Goal: Task Accomplishment & Management: Manage account settings

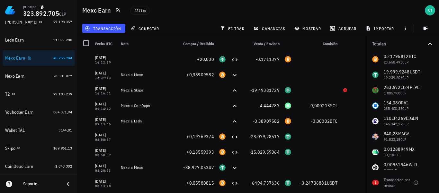
scroll to position [125, 0]
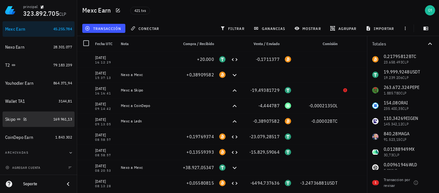
click at [13, 117] on div "Skipo" at bounding box center [10, 118] width 10 height 5
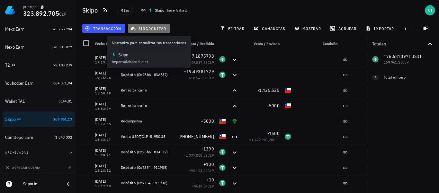
click at [143, 29] on span "sincronizar" at bounding box center [149, 28] width 34 height 5
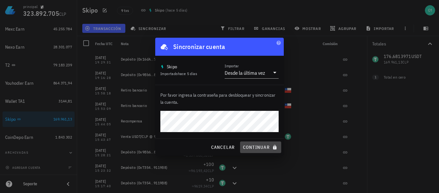
click at [261, 148] on span "continuar" at bounding box center [261, 147] width 36 height 6
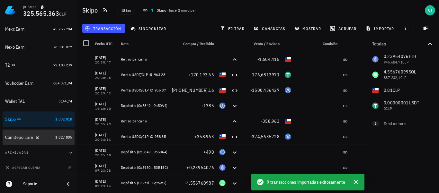
drag, startPoint x: 12, startPoint y: 138, endPoint x: 78, endPoint y: 97, distance: 77.5
click at [13, 138] on div "CoinDepo Earn" at bounding box center [19, 136] width 28 height 5
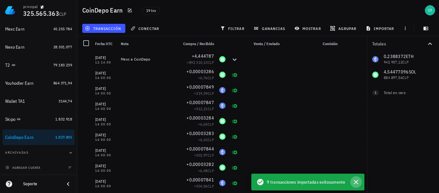
click at [355, 181] on icon "button" at bounding box center [357, 182] width 8 height 8
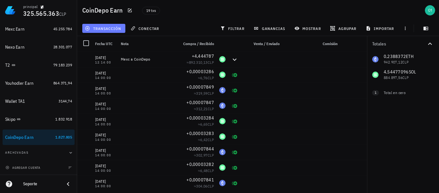
click at [96, 25] on button "transacción" at bounding box center [103, 28] width 43 height 9
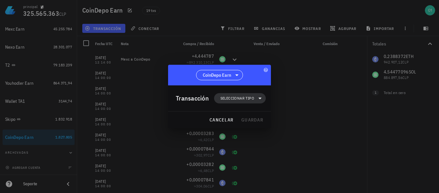
click at [253, 97] on span "Seleccionar tipo" at bounding box center [238, 98] width 34 height 6
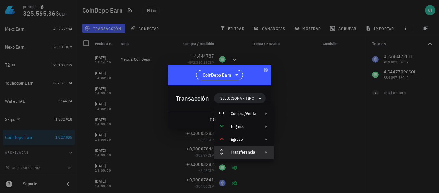
click at [257, 153] on div "Transferencia" at bounding box center [244, 152] width 60 height 13
click at [294, 168] on div "Retiro" at bounding box center [310, 167] width 38 height 5
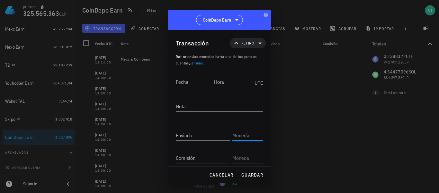
click at [248, 135] on input "text" at bounding box center [248, 135] width 30 height 10
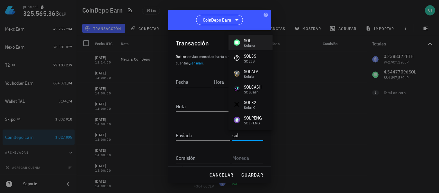
click at [242, 47] on div "[PERSON_NAME]" at bounding box center [245, 42] width 22 height 10
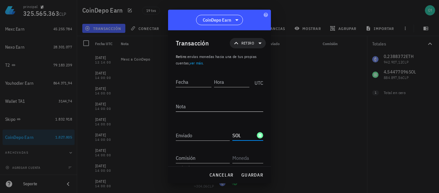
type input "SOL"
click at [251, 109] on textarea "Nota" at bounding box center [220, 106] width 88 height 10
type textarea "CoinDepo a Skipo"
click at [198, 80] on input "Fecha" at bounding box center [194, 82] width 37 height 10
type input "[DATE]"
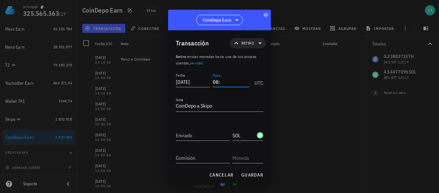
type input "0"
type input "07:23:00"
click at [212, 134] on input "Enviado" at bounding box center [203, 135] width 54 height 10
paste input "4,55677101"
type input "4,55677101"
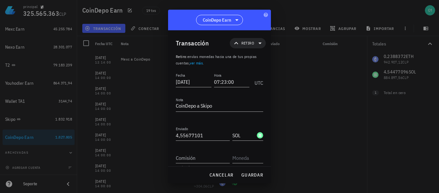
click at [301, 153] on div at bounding box center [219, 96] width 439 height 193
drag, startPoint x: 207, startPoint y: 139, endPoint x: 172, endPoint y: 137, distance: 34.1
click at [172, 137] on div "Transacción Retiro Retiro : envías monedas hacia una de tus propias cuentas, ve…" at bounding box center [219, 98] width 103 height 136
click at [229, 173] on span "cancelar" at bounding box center [221, 175] width 24 height 6
click at [218, 173] on div at bounding box center [223, 167] width 12 height 15
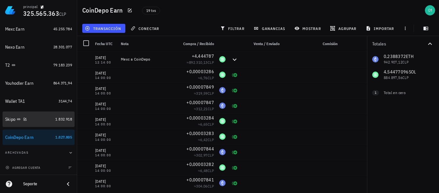
click at [9, 119] on div "Skipo" at bounding box center [10, 118] width 10 height 5
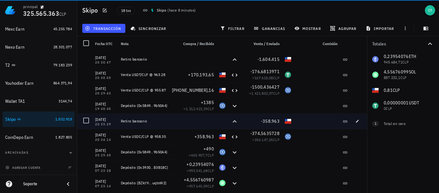
scroll to position [32, 0]
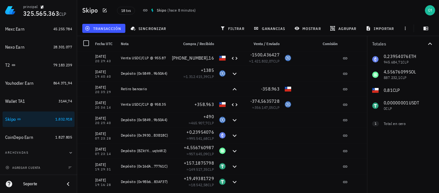
click at [428, 137] on div "Totales 0,23954076 ETH 945.684,71 CLP 4,55676099 SOL 887.232,1 CLP 0,81 CLP 0,0…" at bounding box center [403, 114] width 72 height 157
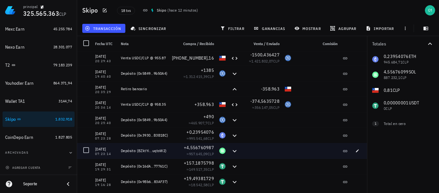
drag, startPoint x: 236, startPoint y: 150, endPoint x: 231, endPoint y: 150, distance: 5.5
click at [236, 150] on div at bounding box center [234, 150] width 13 height 15
click at [231, 150] on icon at bounding box center [235, 151] width 8 height 8
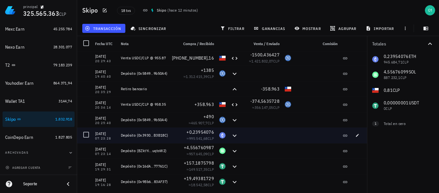
scroll to position [97, 0]
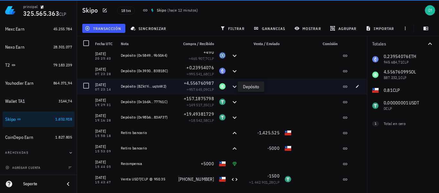
click at [231, 87] on icon at bounding box center [235, 87] width 8 height 8
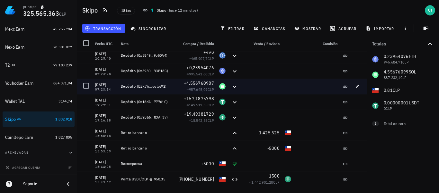
click at [176, 87] on div "+4,556760987 ≈ 957.645,09 CLP" at bounding box center [196, 86] width 41 height 15
click at [233, 86] on icon at bounding box center [235, 86] width 4 height 2
click at [353, 85] on span "button" at bounding box center [357, 86] width 9 height 4
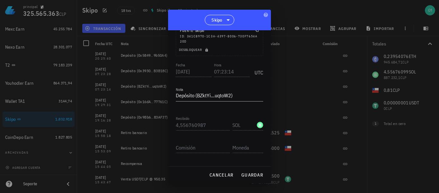
scroll to position [60, 0]
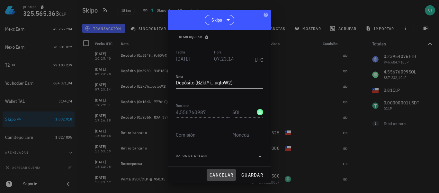
click at [221, 173] on span "cancelar" at bounding box center [221, 175] width 24 height 6
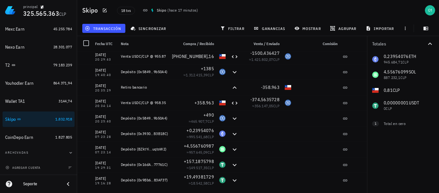
scroll to position [32, 0]
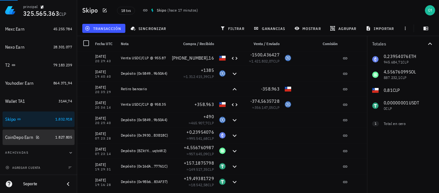
click at [13, 139] on div "CoinDepo Earn" at bounding box center [19, 136] width 28 height 5
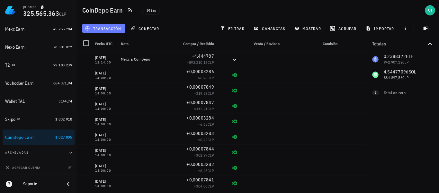
click at [119, 29] on span "transacción" at bounding box center [103, 28] width 35 height 5
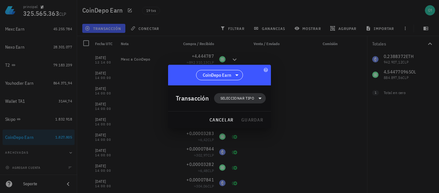
click at [257, 98] on icon at bounding box center [260, 98] width 8 height 8
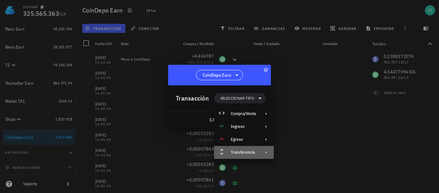
click at [255, 151] on div "Transferencia" at bounding box center [243, 152] width 25 height 5
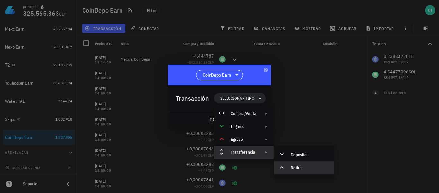
click at [294, 168] on div "Retiro" at bounding box center [310, 167] width 38 height 5
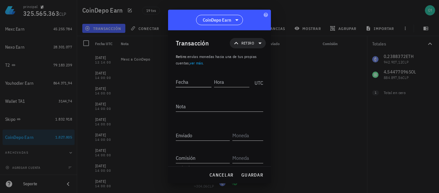
click at [204, 81] on input "Fecha" at bounding box center [194, 82] width 36 height 10
type input "[DATE]"
type input "07:23:00"
type textarea "CoinDepo a Skipo"
click at [211, 155] on input "Comisión" at bounding box center [203, 157] width 54 height 10
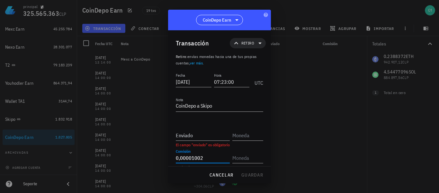
type input "0,00001002"
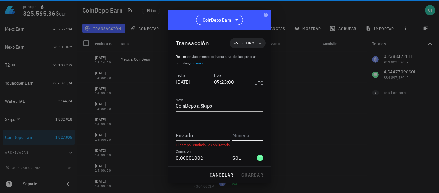
type input "SOL"
click at [238, 136] on input "text" at bounding box center [248, 135] width 30 height 10
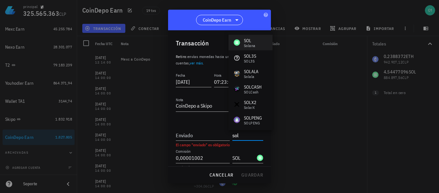
click at [253, 43] on div "SOL" at bounding box center [249, 40] width 11 height 6
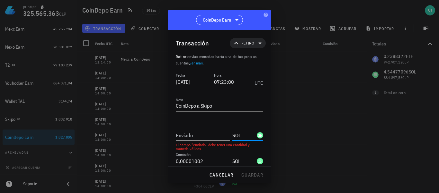
type input "SOL"
click at [210, 135] on input "Enviado" at bounding box center [203, 135] width 54 height 10
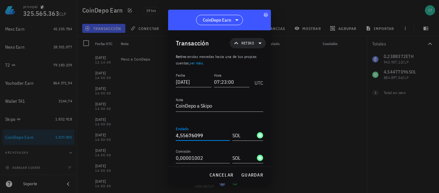
type input "4,55676099"
click at [301, 127] on div at bounding box center [219, 96] width 439 height 193
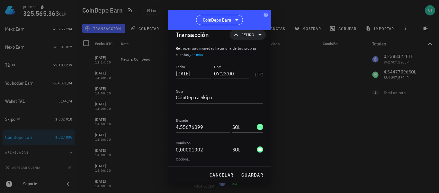
scroll to position [10, 0]
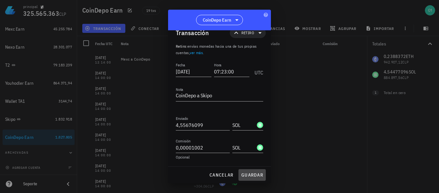
click at [254, 172] on span "guardar" at bounding box center [252, 175] width 22 height 6
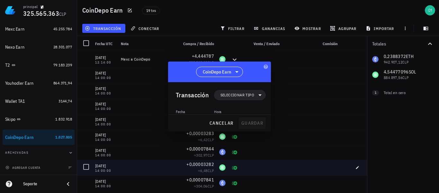
scroll to position [0, 0]
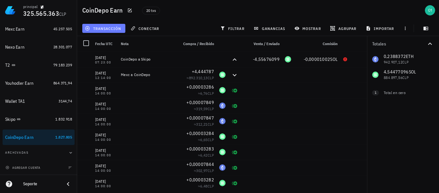
click at [110, 29] on span "transacción" at bounding box center [103, 28] width 35 height 5
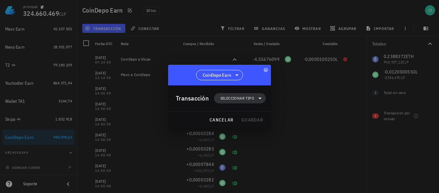
click at [245, 101] on span "Seleccionar tipo" at bounding box center [238, 98] width 34 height 6
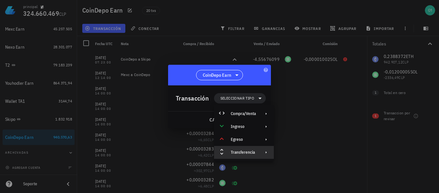
click at [253, 152] on div "Transferencia" at bounding box center [243, 152] width 25 height 5
click at [303, 166] on div "Retiro" at bounding box center [310, 167] width 38 height 5
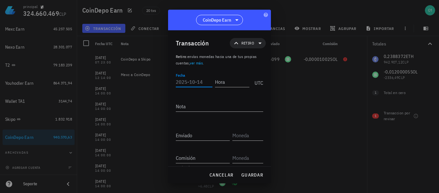
click at [202, 84] on input "Fecha" at bounding box center [194, 82] width 37 height 10
type input "[DATE]"
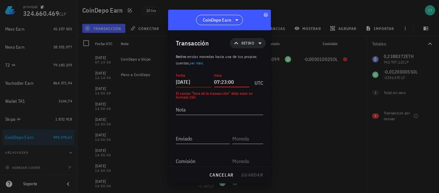
type input "07:23:00"
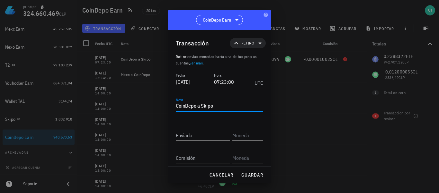
type textarea "CoinDepo a Skipo"
click at [254, 135] on input "text" at bounding box center [248, 135] width 30 height 10
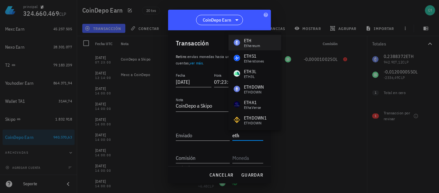
click at [252, 40] on div "ETH" at bounding box center [252, 40] width 16 height 6
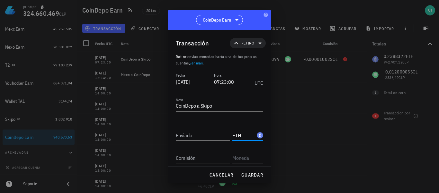
type input "ETH"
click at [251, 157] on input "text" at bounding box center [248, 157] width 30 height 10
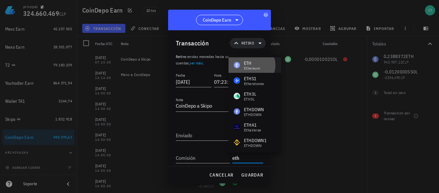
click at [248, 64] on div "ETH" at bounding box center [252, 63] width 16 height 6
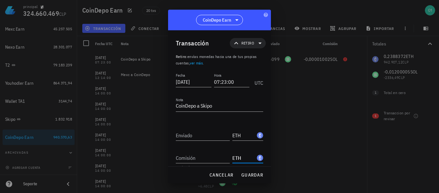
type input "ETH"
click at [203, 136] on input "Enviado" at bounding box center [203, 135] width 54 height 10
type input "0,23954076"
click at [212, 156] on input "Comisión" at bounding box center [203, 157] width 54 height 10
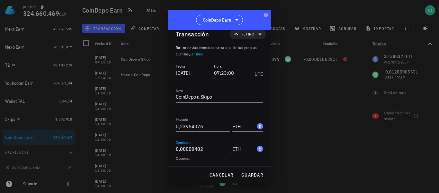
scroll to position [10, 0]
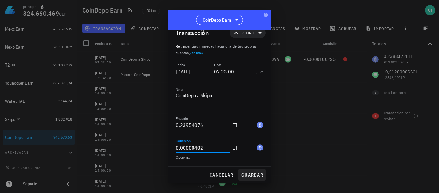
type input "0,00000402"
click at [248, 173] on span "guardar" at bounding box center [252, 175] width 22 height 6
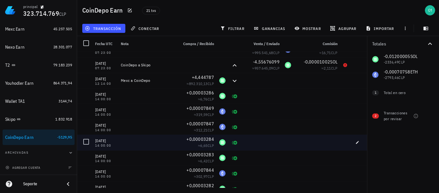
scroll to position [0, 0]
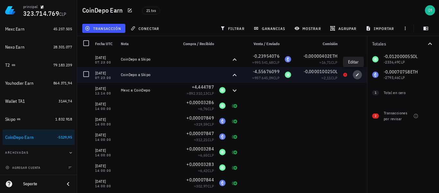
click at [353, 76] on span "button" at bounding box center [357, 75] width 9 height 4
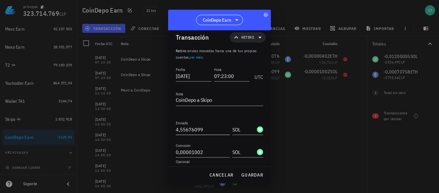
scroll to position [10, 0]
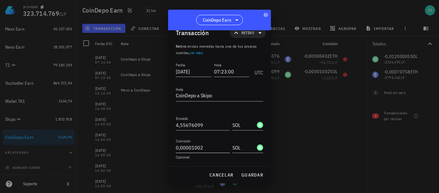
click at [218, 150] on input "0,00001002" at bounding box center [203, 147] width 54 height 10
type input "0,00001002"
click at [233, 177] on span "cancelar" at bounding box center [221, 175] width 24 height 6
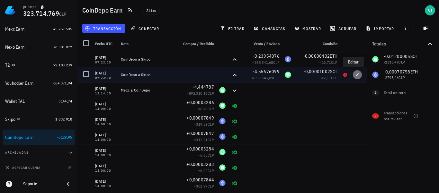
click at [356, 75] on icon "button" at bounding box center [358, 75] width 4 height 4
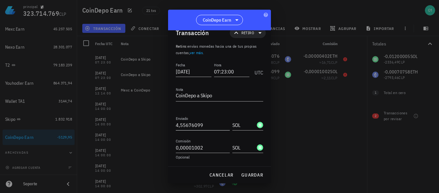
click at [212, 124] on input "4,55676099" at bounding box center [203, 125] width 54 height 10
type input "4,55676099"
click at [252, 172] on span "guardar" at bounding box center [252, 175] width 22 height 6
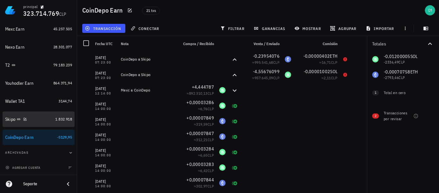
click at [8, 119] on div "Skipo" at bounding box center [10, 118] width 10 height 5
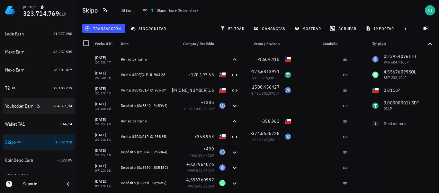
scroll to position [93, 0]
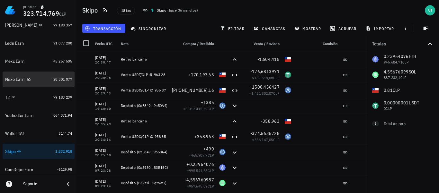
click at [12, 78] on div "Nexo Earn" at bounding box center [14, 79] width 19 height 5
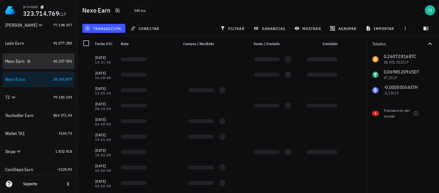
click at [12, 59] on div "Mexc Earn" at bounding box center [14, 61] width 19 height 5
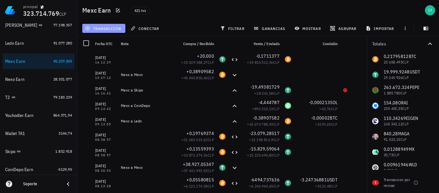
click at [115, 28] on span "transacción" at bounding box center [103, 28] width 35 height 5
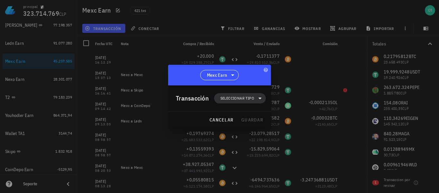
click at [244, 97] on span "Seleccionar tipo" at bounding box center [238, 98] width 34 height 6
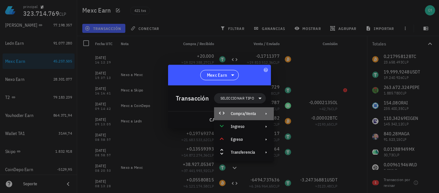
click at [252, 115] on div "Compra/Venta" at bounding box center [243, 113] width 25 height 5
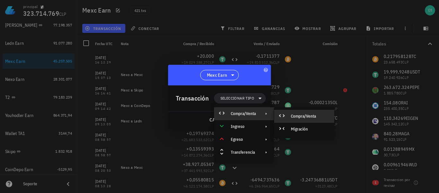
click at [290, 116] on div "Compra/Venta" at bounding box center [304, 116] width 60 height 13
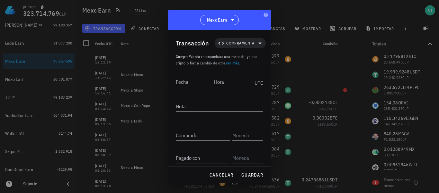
click at [176, 76] on div "Transacción Compra/Venta Compra/Venta : intercambias una moneda, ya sea cripto …" at bounding box center [219, 98] width 103 height 136
click at [178, 78] on div "Fecha" at bounding box center [194, 82] width 36 height 10
type input "[DATE]"
type input "16:12:29"
type input "0,1711377"
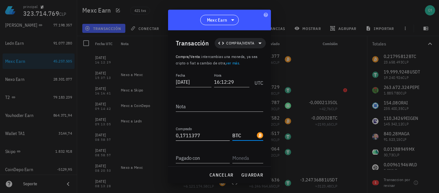
type input "BTC"
drag, startPoint x: 222, startPoint y: 133, endPoint x: 174, endPoint y: 134, distance: 48.3
click at [174, 134] on div "Transacción Compra/Venta Compra/Venta : intercambias una moneda, ya sea cripto …" at bounding box center [219, 98] width 103 height 136
click at [236, 175] on button "cancelar" at bounding box center [221, 175] width 29 height 12
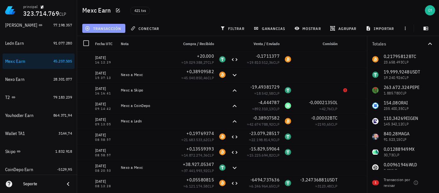
click at [117, 28] on span "transacción" at bounding box center [103, 28] width 35 height 5
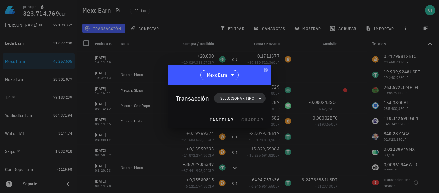
click at [241, 101] on span "Seleccionar tipo" at bounding box center [238, 98] width 34 height 6
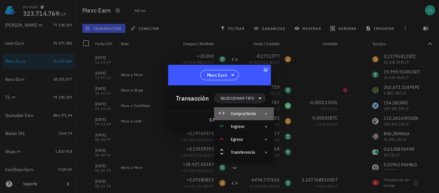
click at [251, 115] on div "Compra/Venta" at bounding box center [243, 113] width 25 height 5
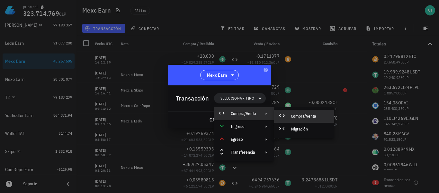
click at [304, 116] on div "Compra/Venta" at bounding box center [310, 116] width 38 height 5
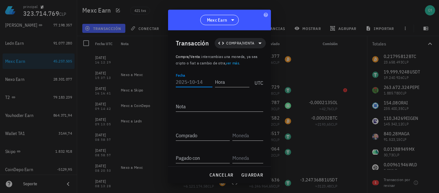
click at [201, 81] on input "Fecha" at bounding box center [194, 82] width 37 height 10
type input "[DATE]"
type input "16:12:29"
type input "20.000"
type input "USDT"
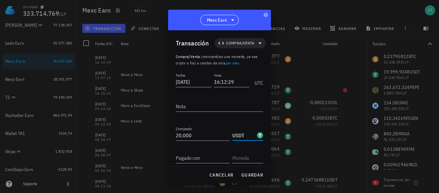
drag, startPoint x: 264, startPoint y: 60, endPoint x: 245, endPoint y: 91, distance: 37.6
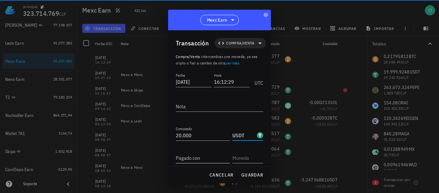
drag, startPoint x: 245, startPoint y: 91, endPoint x: 211, endPoint y: 158, distance: 74.7
click at [208, 153] on input "Pagado con" at bounding box center [203, 157] width 54 height 10
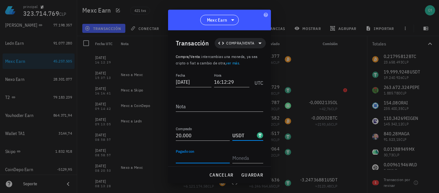
click at [211, 158] on input "Pagado con" at bounding box center [203, 157] width 54 height 10
type input "0,1711377"
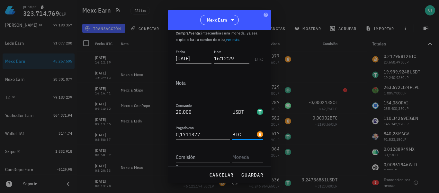
scroll to position [32, 0]
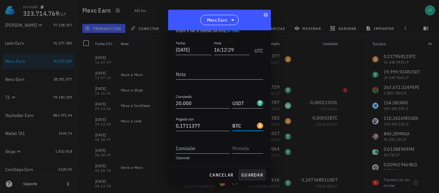
type input "BTC"
click at [254, 176] on span "guardar" at bounding box center [252, 175] width 22 height 6
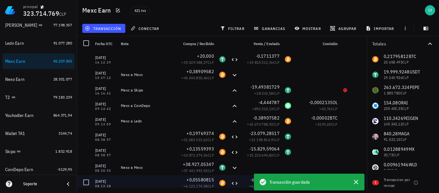
scroll to position [0, 0]
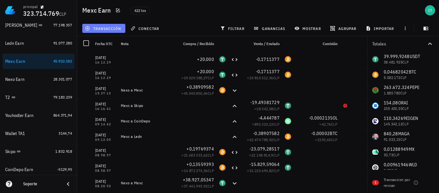
click at [120, 29] on span "transacción" at bounding box center [103, 28] width 35 height 5
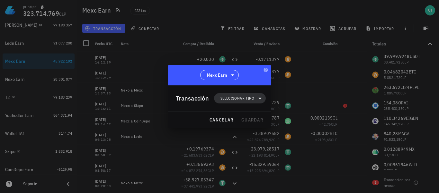
click at [243, 100] on span "Seleccionar tipo" at bounding box center [238, 98] width 34 height 6
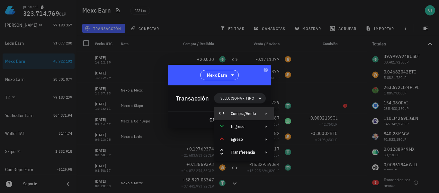
click at [249, 112] on div "Compra/Venta" at bounding box center [243, 113] width 25 height 5
click at [303, 117] on div "Compra/Venta" at bounding box center [310, 116] width 38 height 5
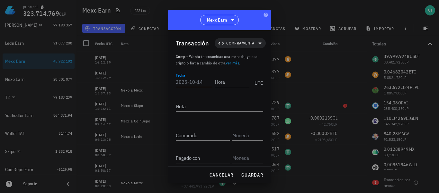
click at [189, 84] on input "Fecha" at bounding box center [194, 82] width 37 height 10
type input "[DATE]"
type input "16:12:30"
type input "5.470,46747599"
type input "USDT"
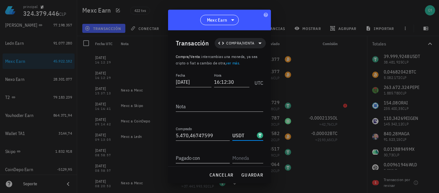
click at [213, 157] on input "Pagado con" at bounding box center [203, 157] width 54 height 10
type input "0,04681016"
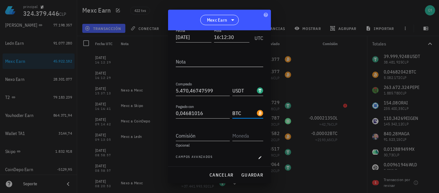
scroll to position [46, 0]
type input "BTC"
click at [259, 176] on span "guardar" at bounding box center [252, 175] width 22 height 6
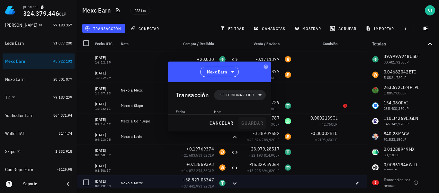
scroll to position [0, 0]
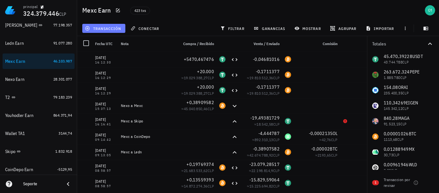
click at [116, 26] on span "transacción" at bounding box center [103, 28] width 35 height 5
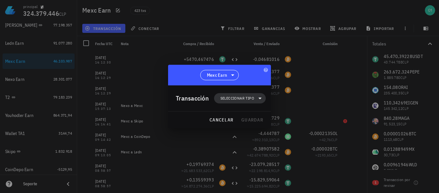
click at [238, 96] on span "Seleccionar tipo" at bounding box center [238, 98] width 34 height 6
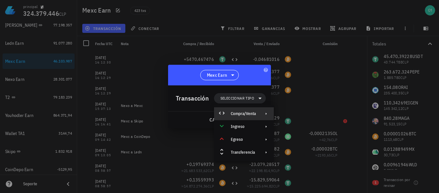
click at [245, 110] on div "Compra/Venta" at bounding box center [244, 113] width 60 height 13
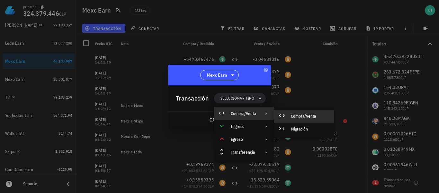
click at [307, 114] on div "Compra/Venta" at bounding box center [304, 116] width 60 height 13
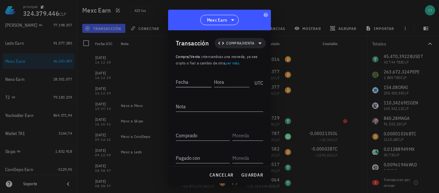
click at [184, 83] on input "Fecha" at bounding box center [194, 82] width 36 height 10
type input "[DATE]"
type input "16:12:30"
type input "1,19903448"
type input "USDT"
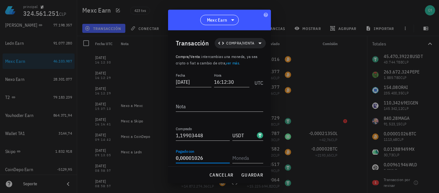
type input "0,00001026"
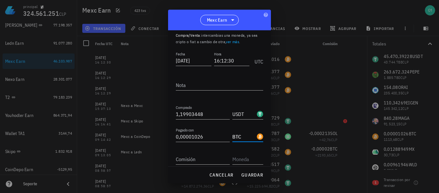
scroll to position [46, 0]
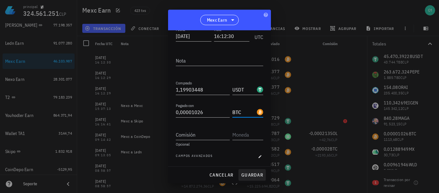
type input "BTC"
click at [248, 174] on span "guardar" at bounding box center [252, 175] width 22 height 6
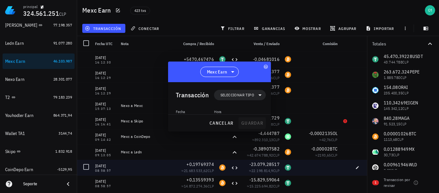
scroll to position [0, 0]
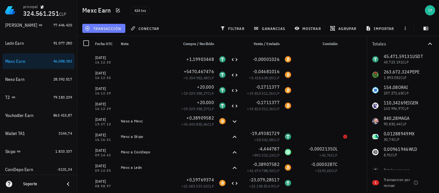
click at [117, 30] on span "transacción" at bounding box center [103, 28] width 35 height 5
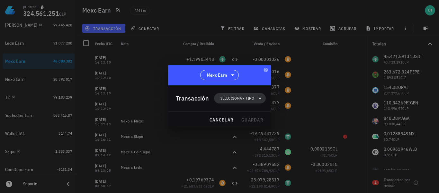
click at [240, 96] on span "Seleccionar tipo" at bounding box center [238, 98] width 34 height 6
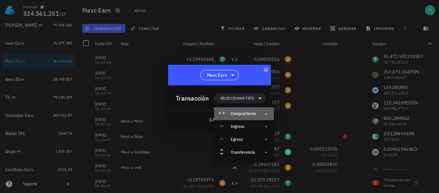
click at [245, 115] on div "Compra/Venta" at bounding box center [243, 113] width 25 height 5
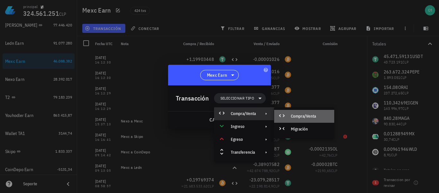
click at [291, 117] on div "Compra/Venta" at bounding box center [304, 116] width 60 height 13
click at [296, 114] on div at bounding box center [219, 96] width 439 height 193
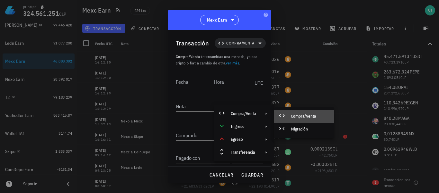
click at [296, 115] on div at bounding box center [219, 96] width 439 height 193
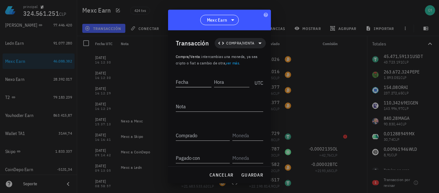
click at [208, 82] on input "Fecha" at bounding box center [194, 82] width 36 height 10
click at [199, 83] on input "Fecha" at bounding box center [194, 82] width 37 height 10
type input "[DATE]"
click at [225, 174] on span "cancelar" at bounding box center [221, 175] width 24 height 6
click at [228, 174] on div at bounding box center [234, 167] width 13 height 15
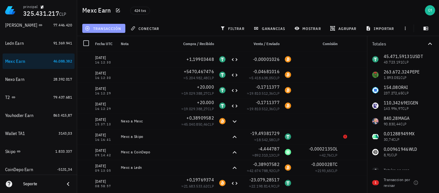
click at [106, 30] on span "transacción" at bounding box center [103, 28] width 35 height 5
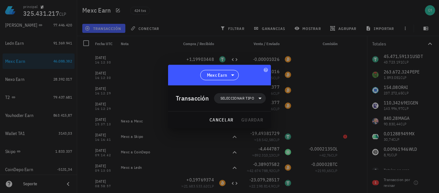
click at [246, 96] on div at bounding box center [219, 96] width 439 height 193
click at [246, 99] on span "Seleccionar tipo" at bounding box center [238, 98] width 34 height 6
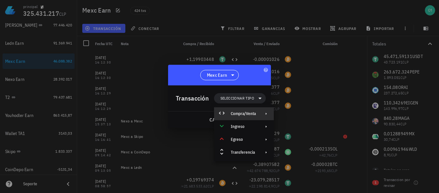
click at [244, 112] on div "Compra/Venta" at bounding box center [243, 113] width 25 height 5
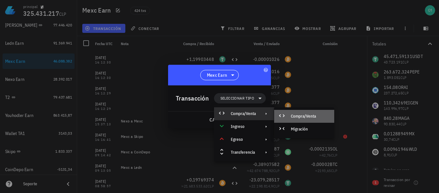
click at [287, 115] on div at bounding box center [284, 116] width 8 height 8
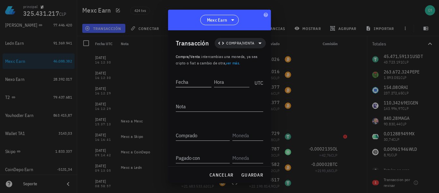
click at [198, 88] on div "Fecha" at bounding box center [195, 81] width 38 height 16
click at [197, 86] on input "Fecha" at bounding box center [194, 82] width 37 height 10
type input "[DATE]"
type input "12:28:33"
type input "0,17679775"
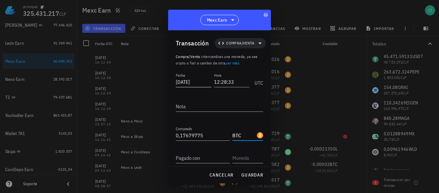
type input "BTC"
type input "19.999,99971987"
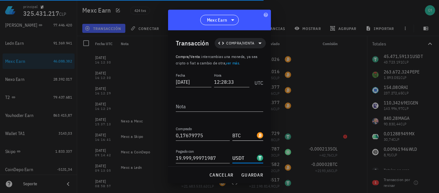
scroll to position [32, 0]
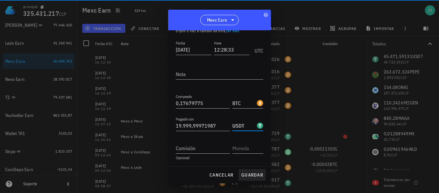
type input "USDT"
click at [256, 174] on span "guardar" at bounding box center [252, 175] width 22 height 6
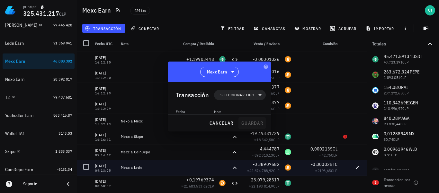
scroll to position [0, 0]
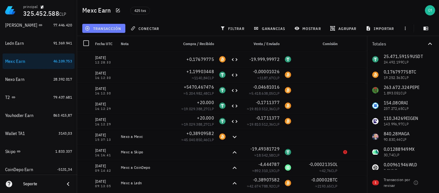
click at [117, 30] on span "transacción" at bounding box center [103, 28] width 35 height 5
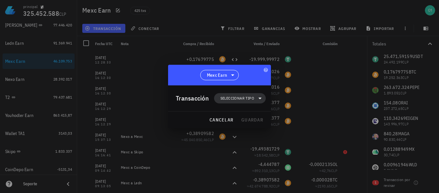
click at [235, 97] on span "Seleccionar tipo" at bounding box center [238, 98] width 34 height 6
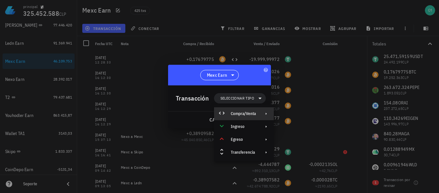
click at [240, 112] on div "Compra/Venta" at bounding box center [243, 113] width 25 height 5
click at [292, 113] on div "Compra/Venta" at bounding box center [304, 116] width 60 height 13
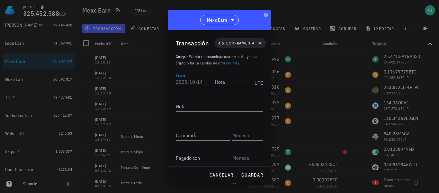
click at [189, 82] on input "Fecha" at bounding box center [194, 82] width 37 height 10
type input "[DATE]"
type input "12:30:25"
type input "0,04816809"
type input "BTC"
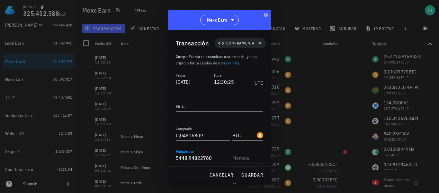
type input "5.448,9482276"
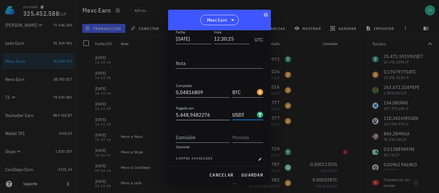
scroll to position [46, 0]
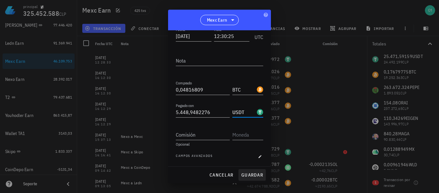
type input "USDT"
click at [261, 177] on span "guardar" at bounding box center [252, 175] width 22 height 6
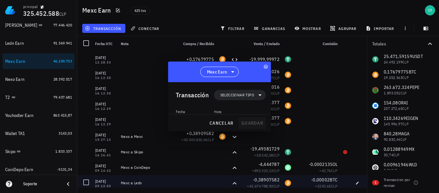
scroll to position [0, 0]
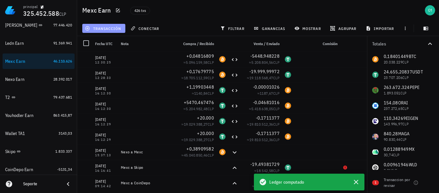
click at [93, 32] on button "transacción" at bounding box center [103, 28] width 43 height 9
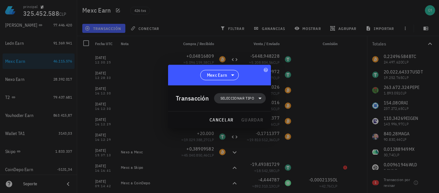
click at [233, 97] on span "Seleccionar tipo" at bounding box center [238, 98] width 34 height 6
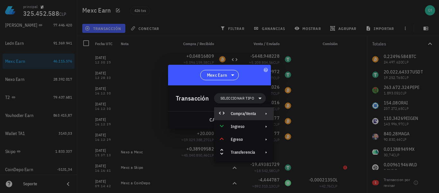
click at [243, 110] on div "Compra/Venta" at bounding box center [244, 113] width 60 height 13
click at [301, 114] on div "Compra/Venta" at bounding box center [310, 116] width 38 height 5
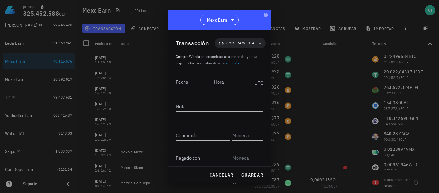
click at [200, 83] on input "Fecha" at bounding box center [194, 82] width 36 height 10
type input "[DATE]"
type input "12:30:25"
type input "0,17679775"
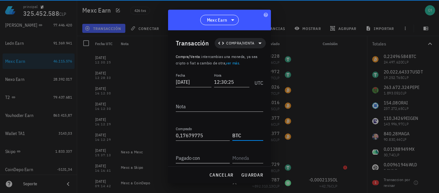
type input "BTC"
click at [188, 152] on input "Pagado con" at bounding box center [203, 157] width 54 height 10
click at [197, 151] on div "Pagado con" at bounding box center [204, 156] width 57 height 14
click at [199, 156] on div "Pagado con" at bounding box center [203, 157] width 54 height 10
click at [198, 158] on label "Pagado con" at bounding box center [188, 157] width 24 height 6
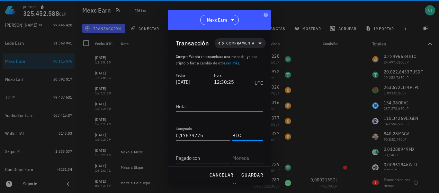
click at [198, 158] on input "Pagado con" at bounding box center [203, 157] width 54 height 10
click at [198, 158] on label "Pagado con" at bounding box center [188, 157] width 24 height 6
click at [198, 158] on input "Pagado con" at bounding box center [203, 157] width 54 height 10
click at [201, 159] on input "Pagado con" at bounding box center [203, 157] width 54 height 10
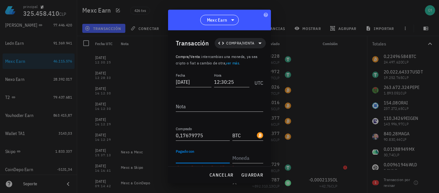
click at [204, 159] on input "Pagado con" at bounding box center [203, 157] width 54 height 10
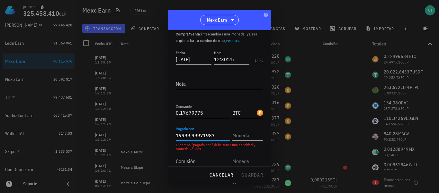
scroll to position [32, 0]
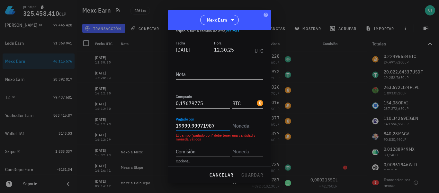
type input "19.999,99971987"
click at [243, 129] on input "text" at bounding box center [248, 125] width 30 height 10
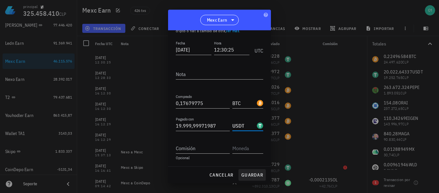
type input "USDT"
click at [260, 177] on span "guardar" at bounding box center [252, 175] width 22 height 6
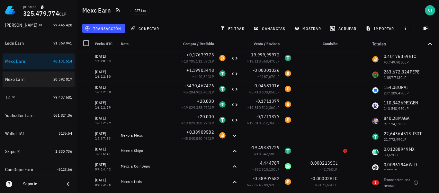
scroll to position [125, 0]
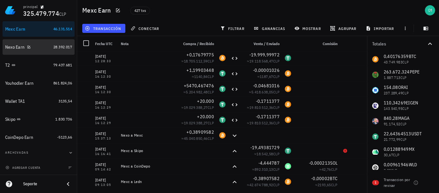
drag, startPoint x: 10, startPoint y: 43, endPoint x: 17, endPoint y: 51, distance: 10.0
click at [10, 43] on div "Nexo Earn" at bounding box center [28, 47] width 46 height 14
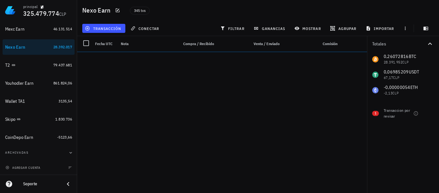
scroll to position [61, 0]
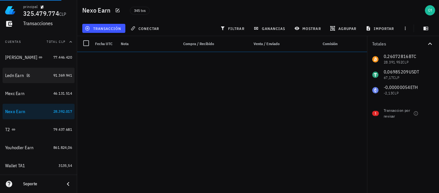
click at [11, 75] on div "Ledn Earn" at bounding box center [14, 75] width 19 height 5
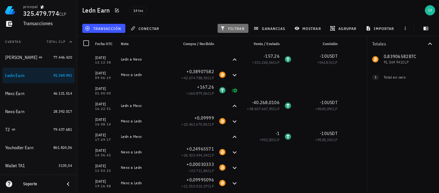
click at [238, 26] on span "filtrar" at bounding box center [233, 28] width 23 height 5
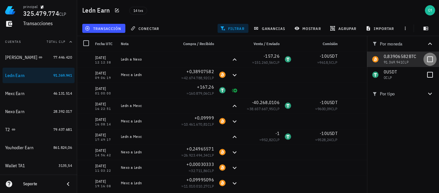
click at [430, 57] on div at bounding box center [430, 59] width 11 height 11
checkbox input "true"
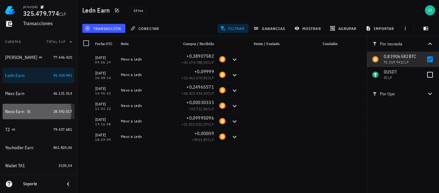
click at [13, 113] on div "Nexo Earn" at bounding box center [14, 111] width 19 height 5
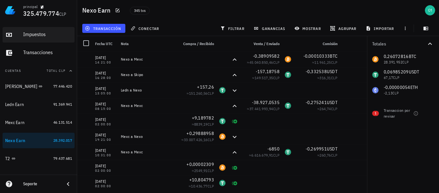
scroll to position [64, 0]
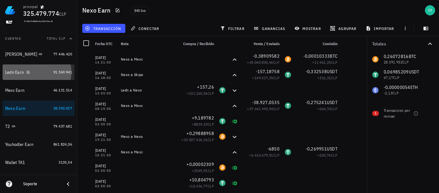
click at [12, 76] on div "Ledn Earn" at bounding box center [28, 72] width 46 height 14
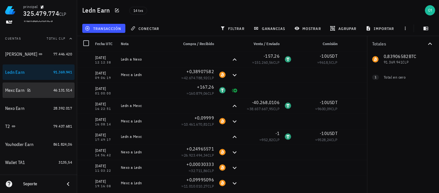
click at [16, 91] on div "Mexc Earn" at bounding box center [14, 90] width 19 height 5
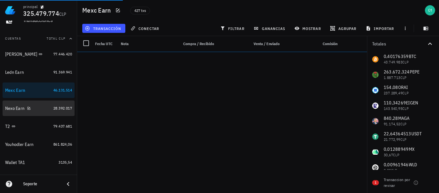
click at [11, 107] on div "Nexo Earn" at bounding box center [14, 108] width 19 height 5
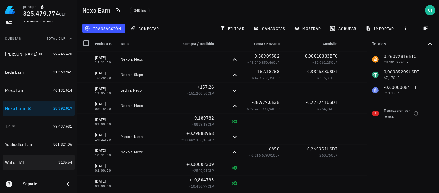
scroll to position [97, 0]
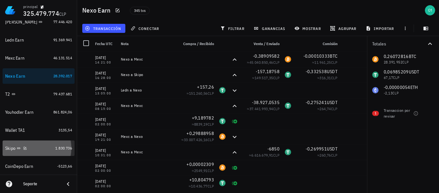
click at [10, 148] on div "Skipo" at bounding box center [10, 147] width 10 height 5
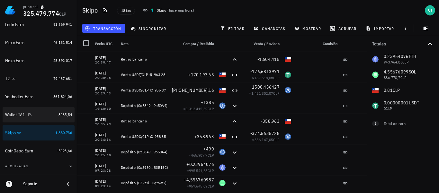
scroll to position [125, 0]
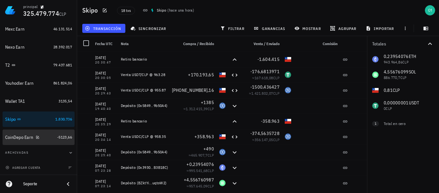
click at [13, 139] on div "CoinDepo Earn" at bounding box center [19, 136] width 28 height 5
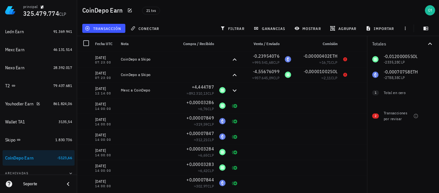
scroll to position [61, 0]
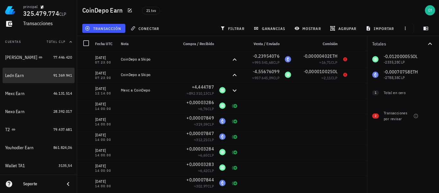
click at [9, 75] on div "Ledn Earn" at bounding box center [14, 75] width 19 height 5
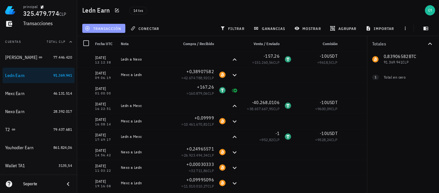
click at [112, 25] on button "transacción" at bounding box center [103, 28] width 43 height 9
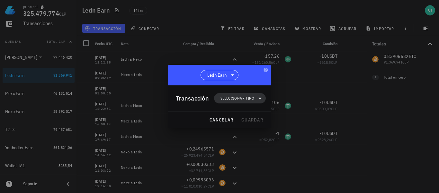
click at [255, 99] on span "Seleccionar tipo" at bounding box center [240, 98] width 44 height 10
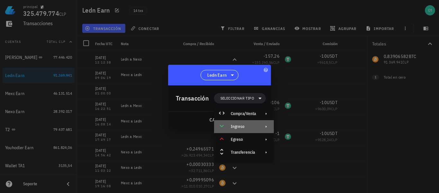
click at [256, 127] on div "Ingreso" at bounding box center [243, 126] width 25 height 5
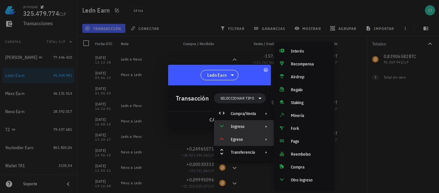
click at [255, 139] on div "Egreso" at bounding box center [243, 139] width 25 height 5
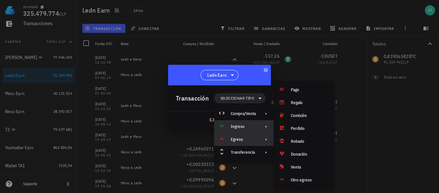
click at [254, 127] on div "Ingreso" at bounding box center [243, 126] width 25 height 5
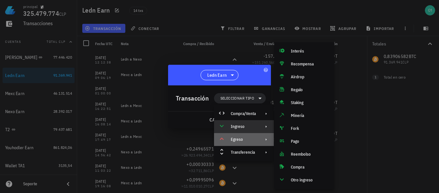
click at [256, 138] on div "Egreso" at bounding box center [244, 139] width 60 height 13
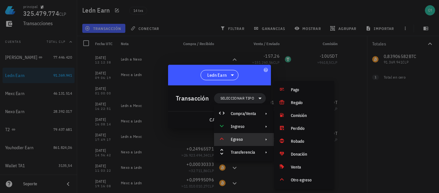
click at [169, 40] on div at bounding box center [219, 96] width 439 height 193
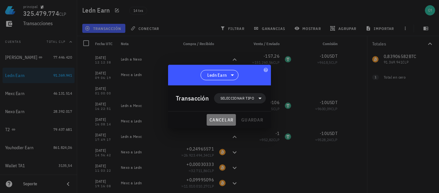
click at [217, 122] on span "cancelar" at bounding box center [221, 120] width 24 height 6
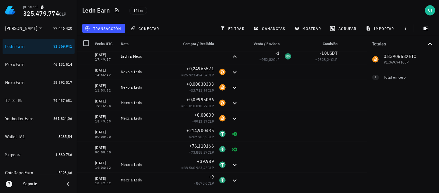
scroll to position [125, 0]
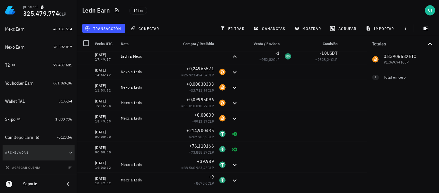
click at [68, 154] on icon "button" at bounding box center [70, 152] width 5 height 5
click at [68, 151] on icon "button" at bounding box center [70, 152] width 5 height 5
click at [69, 152] on icon "button" at bounding box center [70, 153] width 3 height 2
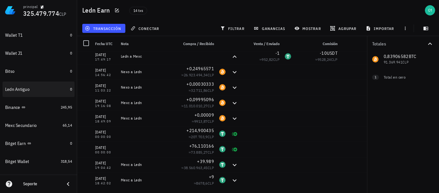
scroll to position [262, 0]
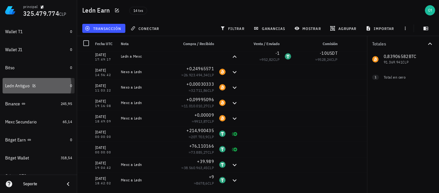
click at [25, 87] on div "Ledn Antiguo" at bounding box center [17, 85] width 24 height 5
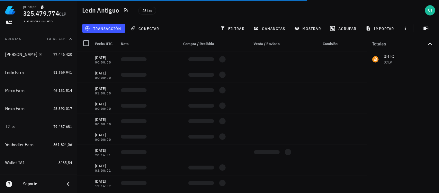
scroll to position [64, 0]
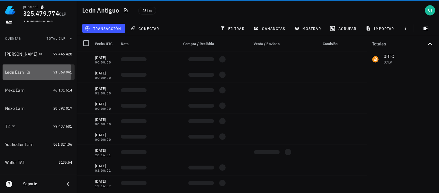
click at [14, 69] on div "Ledn Earn" at bounding box center [14, 71] width 19 height 5
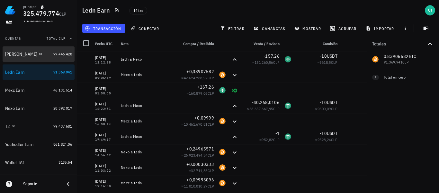
click at [6, 55] on div "[PERSON_NAME]" at bounding box center [21, 53] width 32 height 5
click at [14, 56] on div "[PERSON_NAME]" at bounding box center [21, 53] width 32 height 5
click at [11, 54] on div "[PERSON_NAME]" at bounding box center [21, 53] width 32 height 5
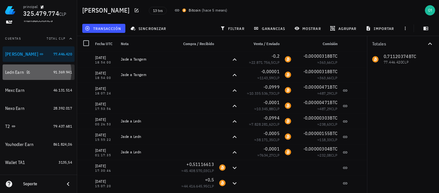
click at [12, 70] on div "Ledn Earn" at bounding box center [14, 71] width 19 height 5
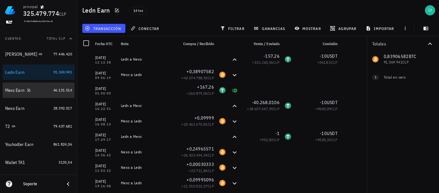
click at [13, 95] on div "Mexc Earn" at bounding box center [28, 90] width 46 height 14
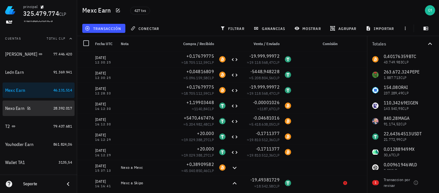
click at [14, 109] on div "Nexo Earn" at bounding box center [14, 108] width 19 height 5
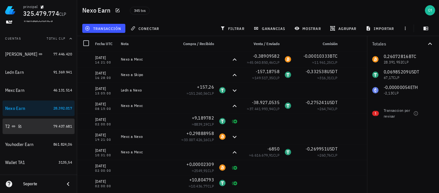
click at [34, 128] on div "T2" at bounding box center [28, 126] width 46 height 6
